Goal: Transaction & Acquisition: Subscribe to service/newsletter

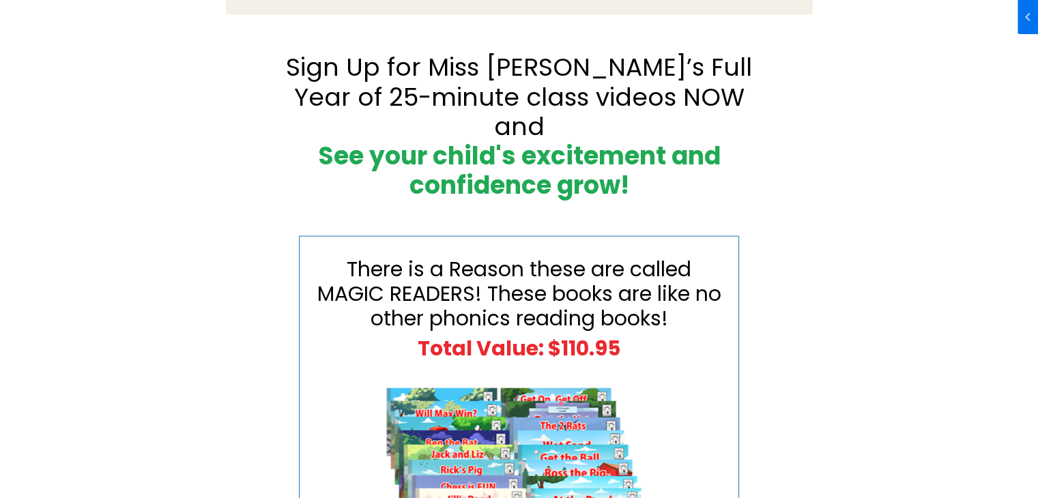
scroll to position [3071, 0]
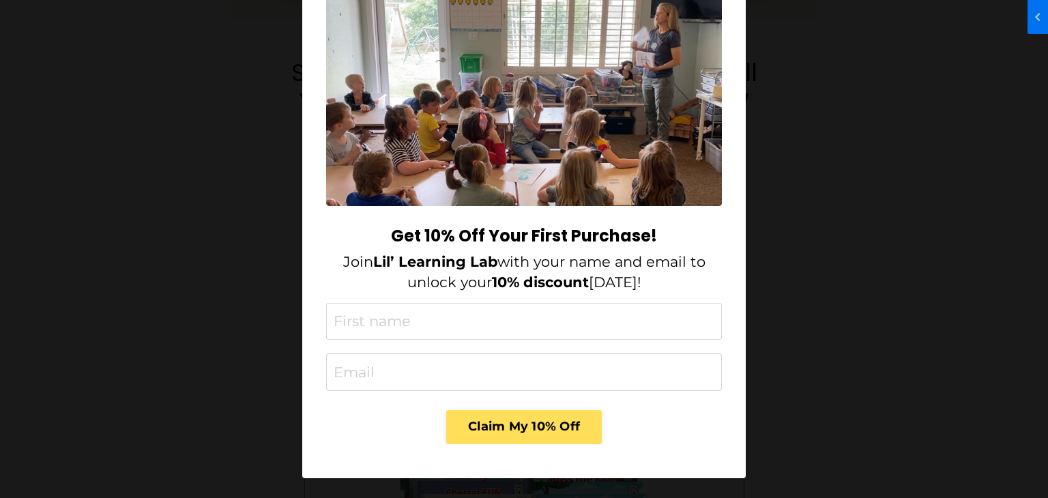
scroll to position [3, 0]
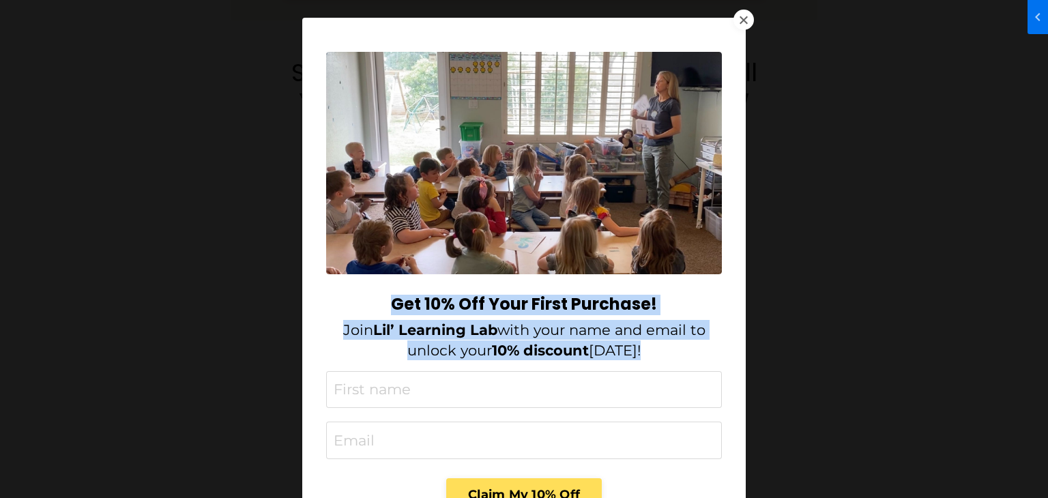
drag, startPoint x: 387, startPoint y: 306, endPoint x: 672, endPoint y: 351, distance: 288.7
click at [672, 351] on div "Get 10% Off Your First Purchase! Join Lil’ Learning Lab with your name and emai…" at bounding box center [524, 328] width 396 height 66
click at [672, 351] on p "Join Lil’ Learning Lab with your name and email to unlock your 10% discount tod…" at bounding box center [524, 340] width 396 height 40
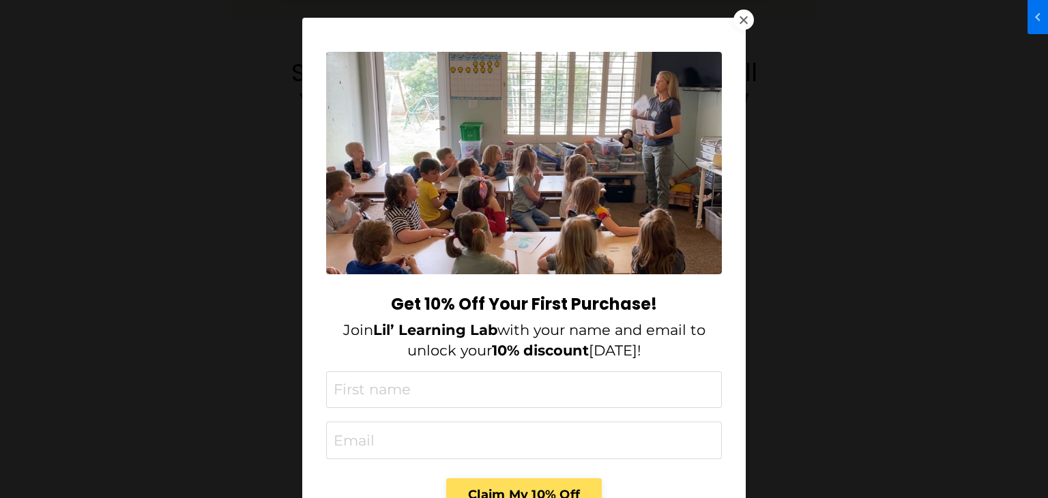
scroll to position [71, 0]
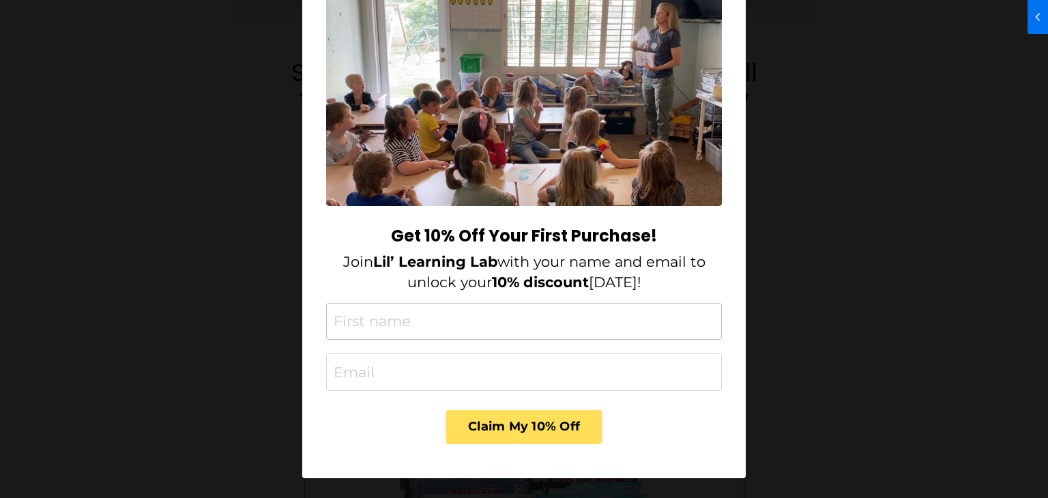
click at [379, 321] on input "text" at bounding box center [524, 322] width 396 height 38
click at [450, 356] on input "email" at bounding box center [524, 373] width 396 height 38
click at [364, 322] on input "asdsa" at bounding box center [524, 322] width 396 height 38
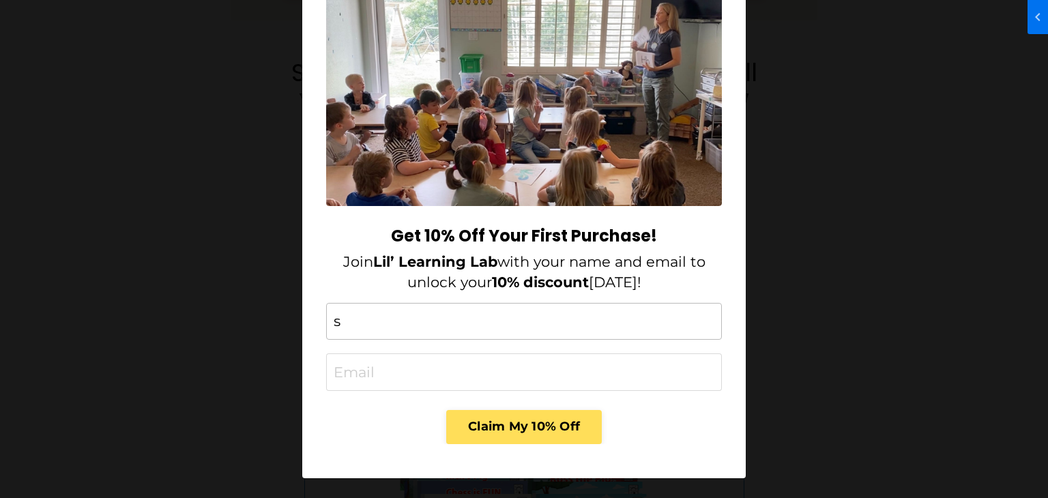
type input "s"
click at [366, 361] on input "email" at bounding box center [524, 373] width 396 height 38
type input "s"
click at [342, 426] on div "Claim My 10% Off" at bounding box center [524, 425] width 396 height 40
click at [374, 335] on input "s" at bounding box center [524, 322] width 396 height 38
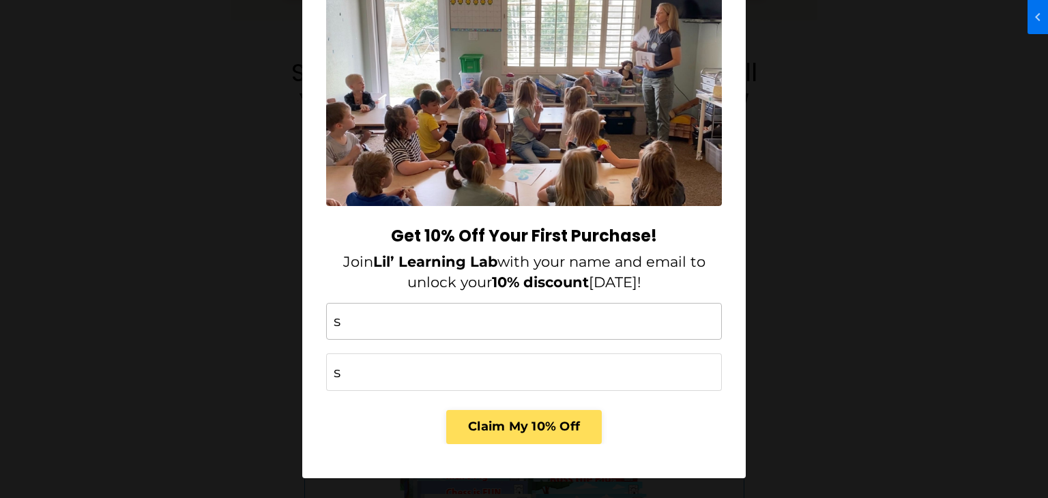
click at [374, 334] on input "s" at bounding box center [524, 322] width 396 height 38
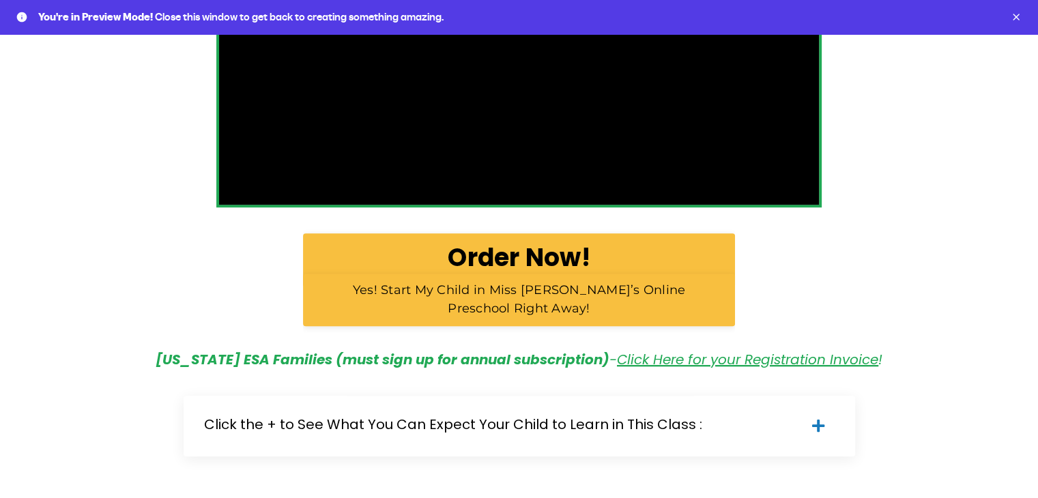
scroll to position [817, 0]
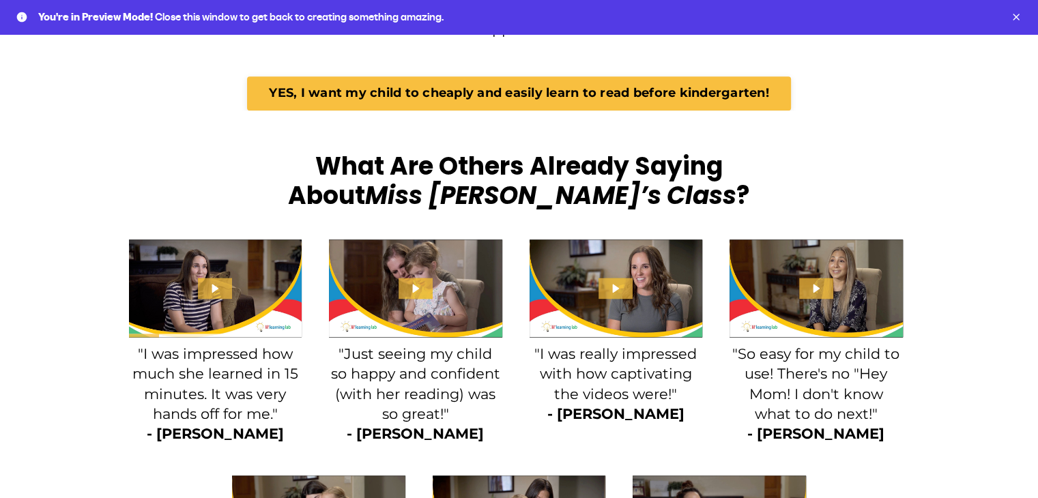
click at [192, 166] on div "What Are Others Already Saying About Miss [PERSON_NAME]’s Class ? Click for sou…" at bounding box center [519, 436] width 1038 height 590
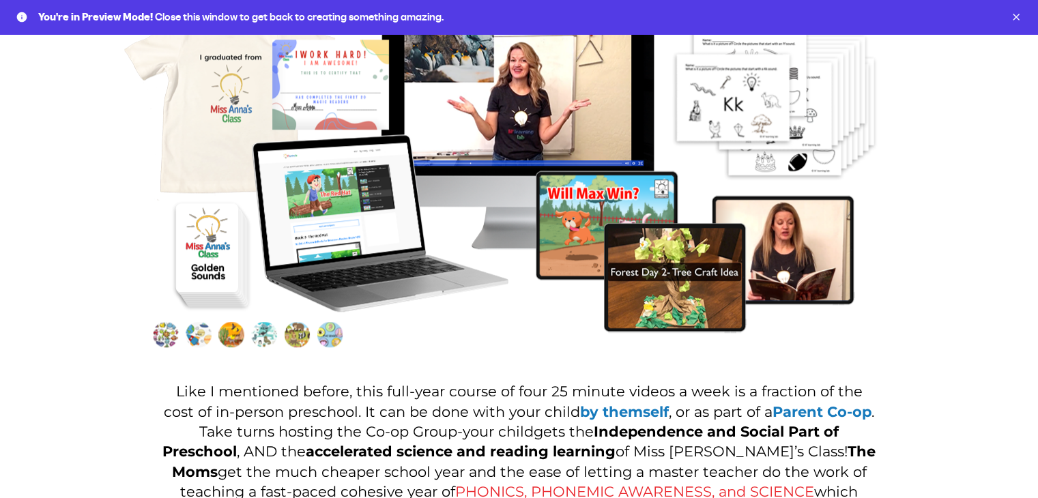
scroll to position [1229, 0]
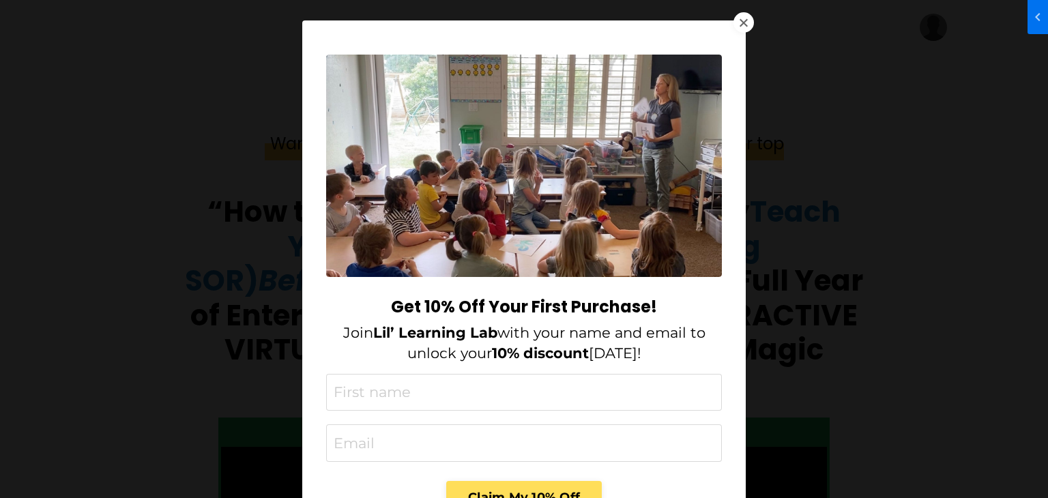
click at [734, 23] on div at bounding box center [744, 22] width 20 height 20
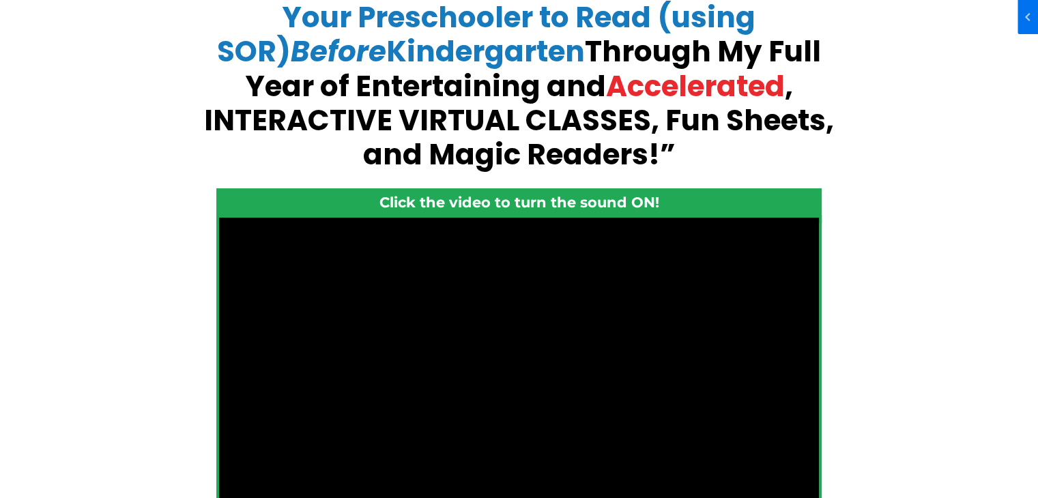
scroll to position [410, 0]
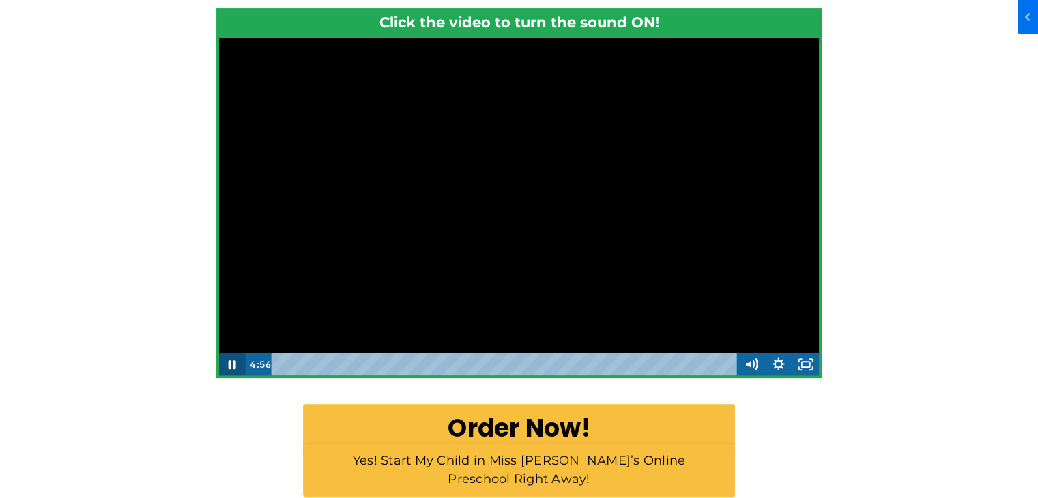
click at [227, 367] on icon "Pause" at bounding box center [231, 364] width 27 height 23
